Goal: Find specific page/section: Find specific page/section

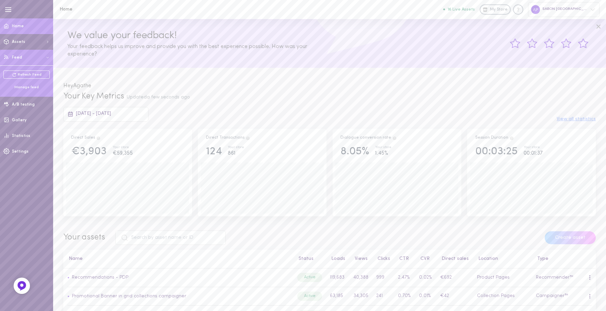
click at [21, 85] on div "Manage feed" at bounding box center [26, 87] width 46 height 5
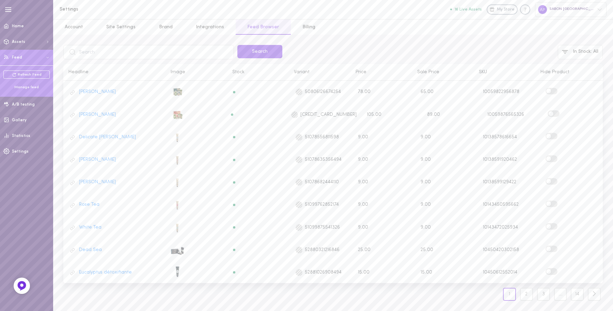
click at [144, 53] on input "text" at bounding box center [148, 52] width 171 height 14
type input "echantillon"
click button "Search" at bounding box center [259, 51] width 45 height 13
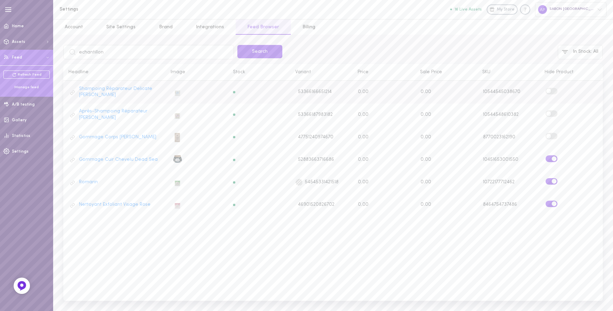
click at [548, 91] on span at bounding box center [548, 91] width 5 height 5
click at [0, 0] on input "checkbox" at bounding box center [0, 0] width 0 height 0
click at [552, 113] on label at bounding box center [552, 113] width 12 height 6
click at [0, 0] on input "checkbox" at bounding box center [0, 0] width 0 height 0
click at [553, 133] on label at bounding box center [552, 136] width 12 height 6
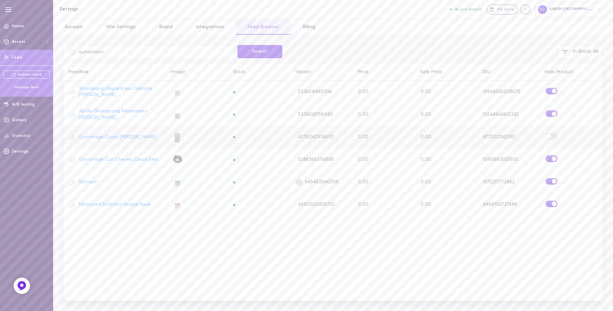
click at [0, 0] on input "checkbox" at bounding box center [0, 0] width 0 height 0
click at [150, 51] on input "echantillon" at bounding box center [148, 52] width 171 height 14
type input "*"
click at [119, 48] on input "text" at bounding box center [148, 52] width 171 height 14
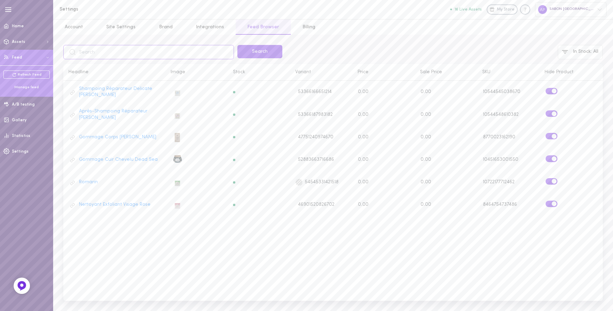
click at [119, 48] on input "text" at bounding box center [148, 52] width 171 height 14
type input "geranium"
click at [237, 45] on button "Search" at bounding box center [259, 51] width 45 height 13
click at [139, 53] on input "geranium" at bounding box center [148, 52] width 171 height 14
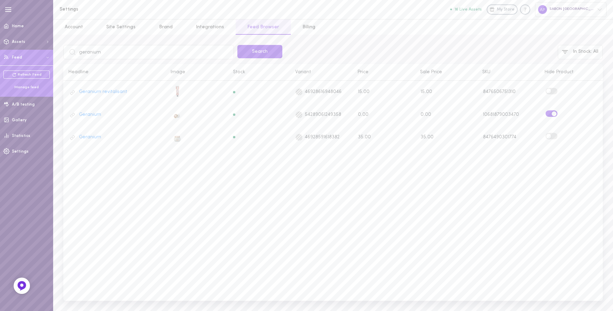
click at [139, 53] on input "geranium" at bounding box center [148, 52] width 171 height 14
type input "vaniyt"
click button "Search" at bounding box center [259, 51] width 45 height 13
type input "vanitu"
click button "Search" at bounding box center [259, 51] width 45 height 13
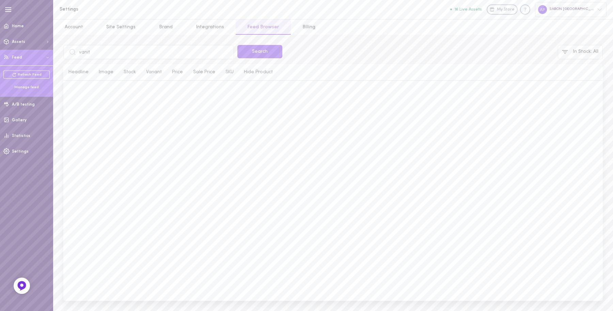
type input "vanity"
click button "Search" at bounding box center [259, 51] width 45 height 13
click at [168, 52] on input "vanity" at bounding box center [148, 52] width 171 height 14
type input "menthe"
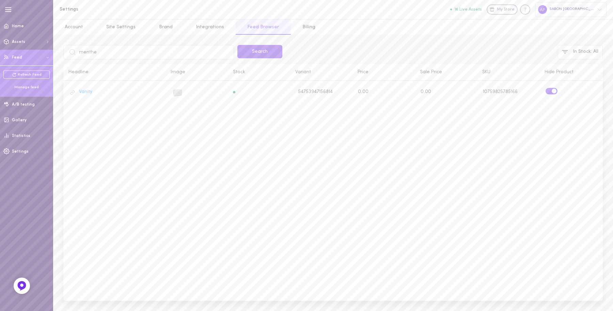
click button "Search" at bounding box center [259, 51] width 45 height 13
click at [160, 50] on input "menthe" at bounding box center [148, 52] width 171 height 14
type input "lavande"
click button "Search" at bounding box center [259, 51] width 45 height 13
